Goal: Find contact information: Find contact information

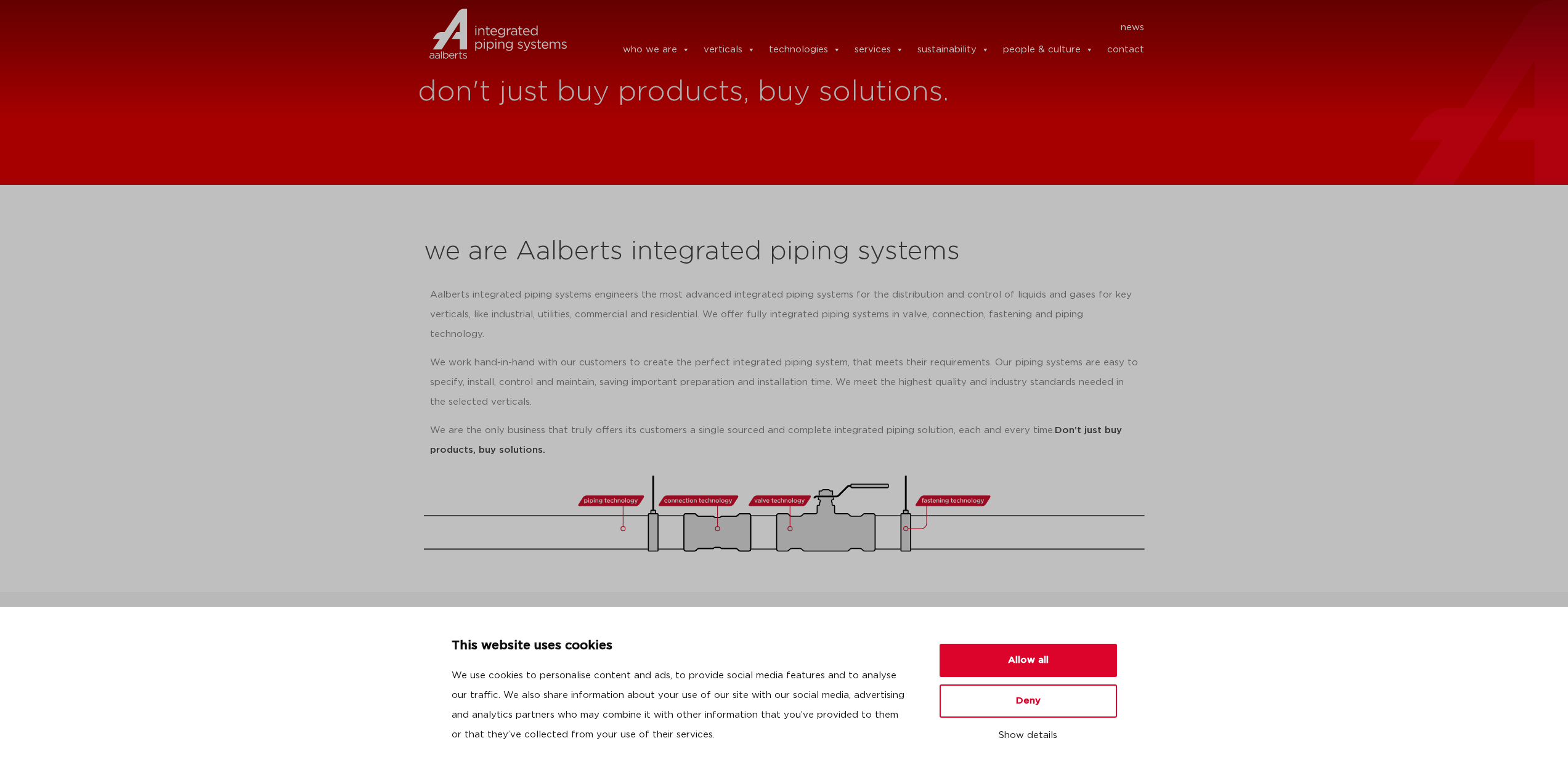
click at [1129, 52] on link "contact" at bounding box center [1126, 50] width 37 height 25
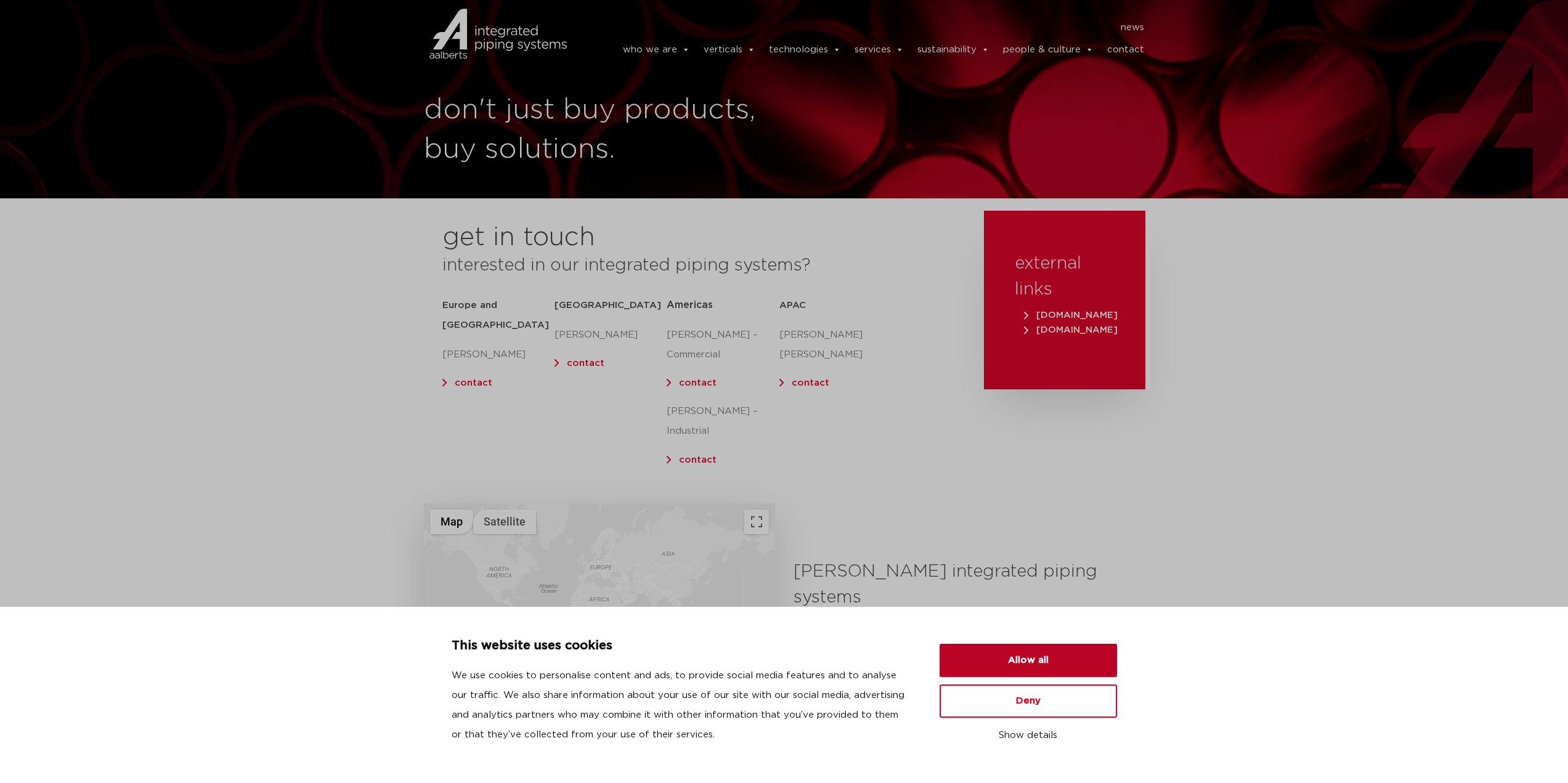
click at [1018, 665] on button "Allow all" at bounding box center [1028, 661] width 178 height 33
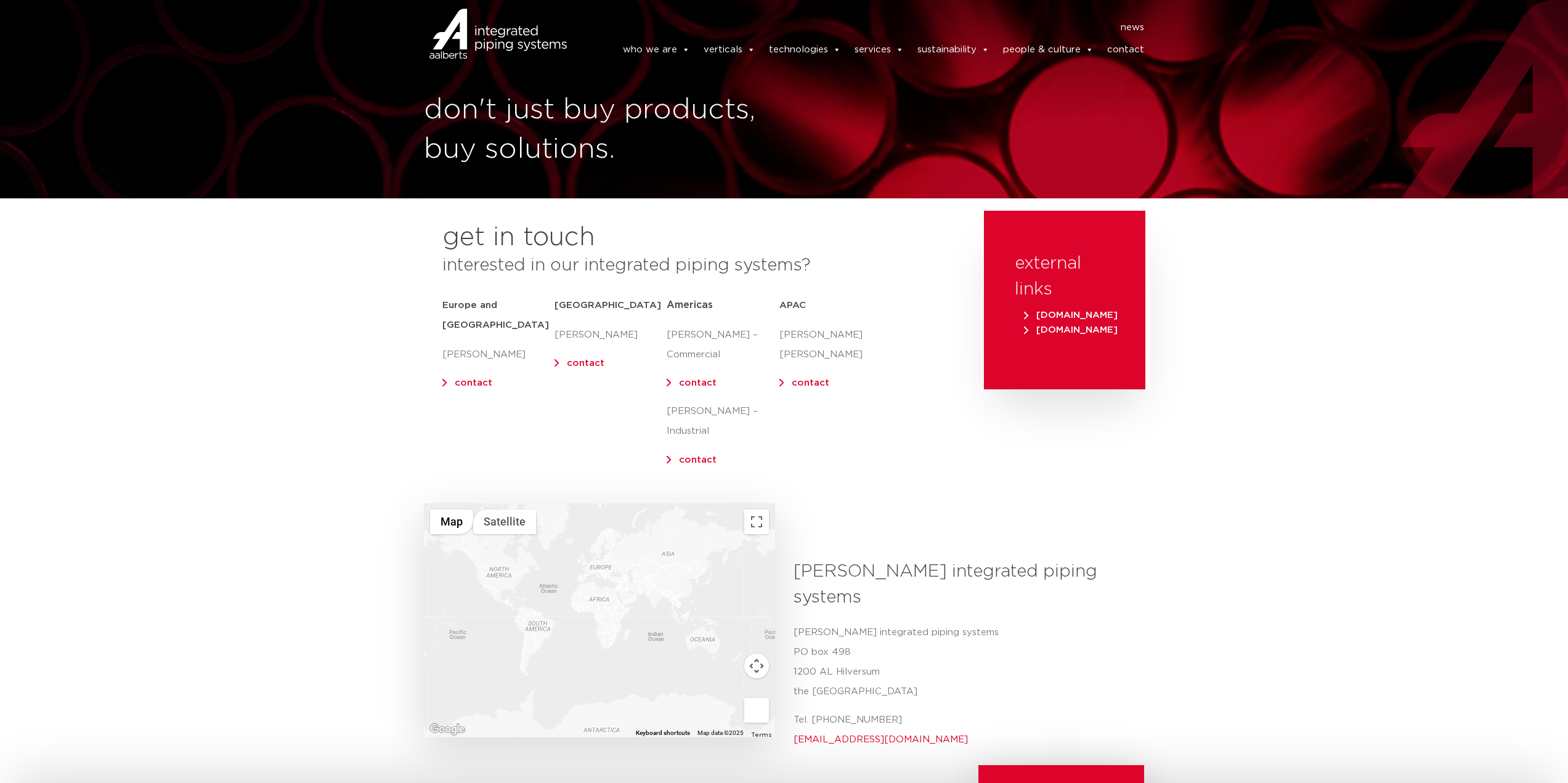
click at [504, 558] on div at bounding box center [600, 620] width 352 height 234
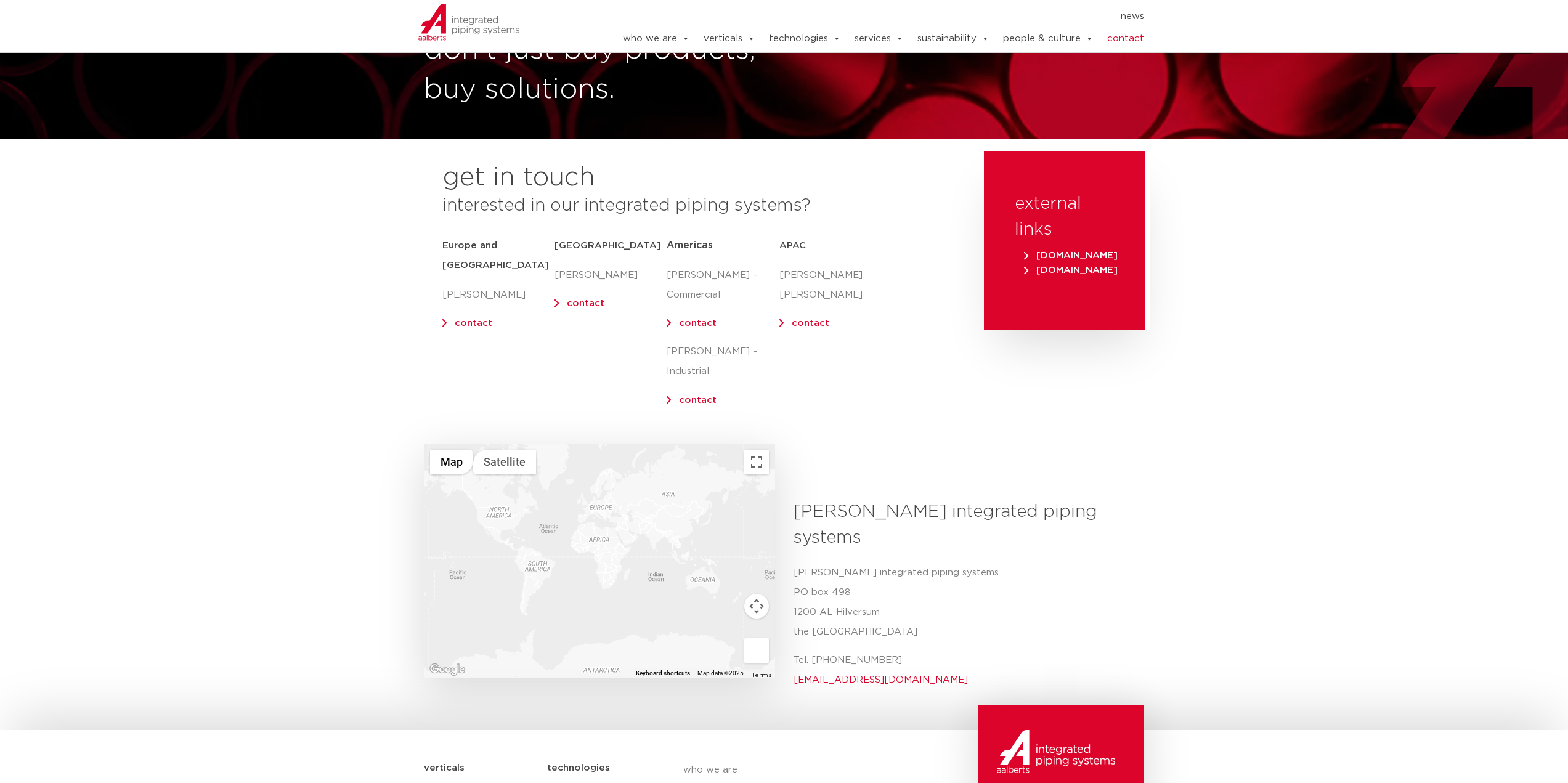
scroll to position [61, 0]
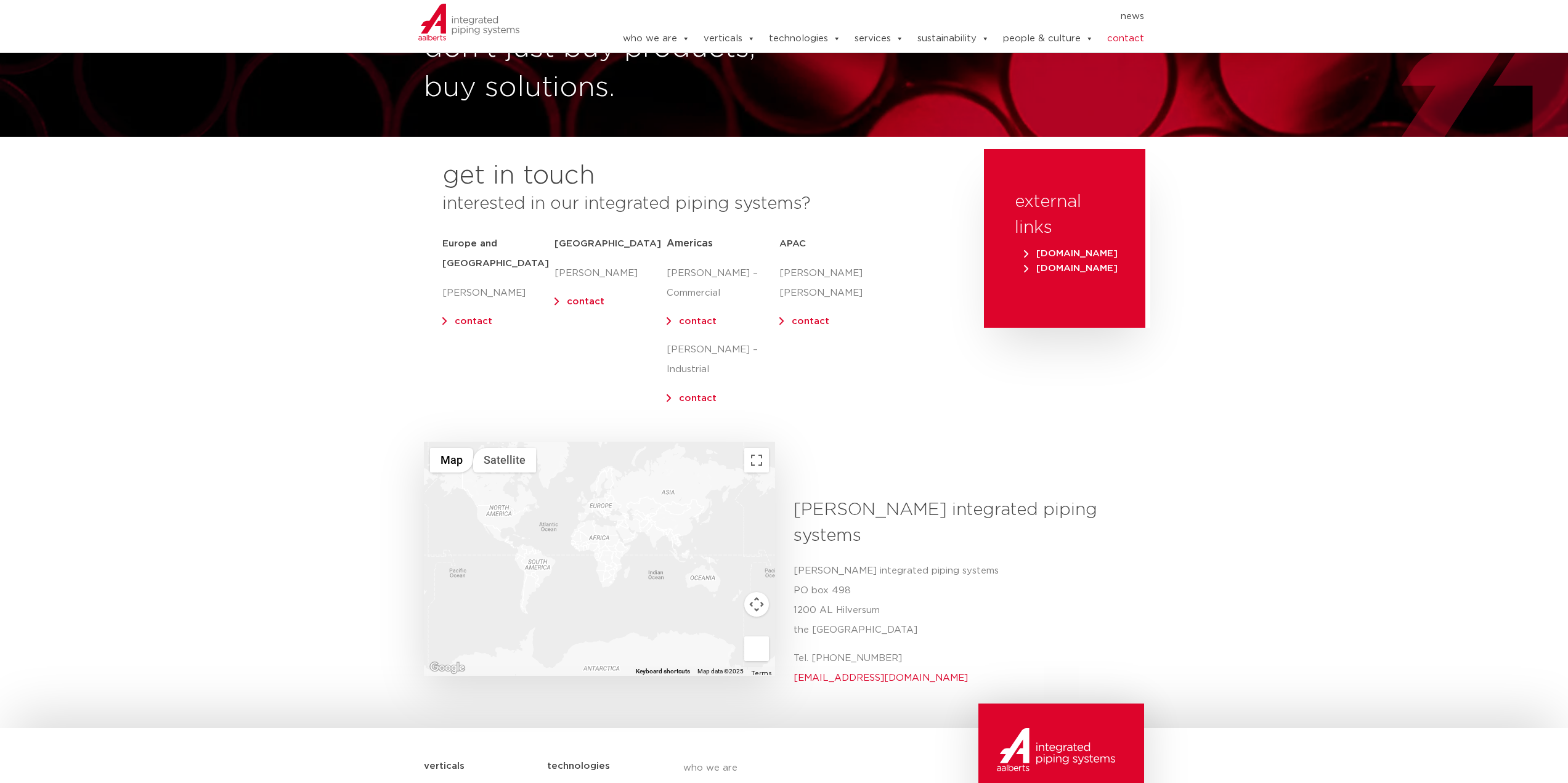
click at [1073, 256] on span "[DOMAIN_NAME]" at bounding box center [1071, 253] width 94 height 10
